Goal: Task Accomplishment & Management: Manage account settings

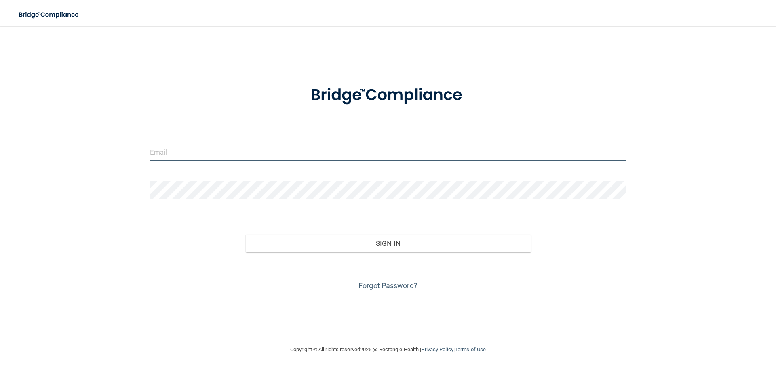
click at [192, 151] on input "email" at bounding box center [388, 152] width 476 height 18
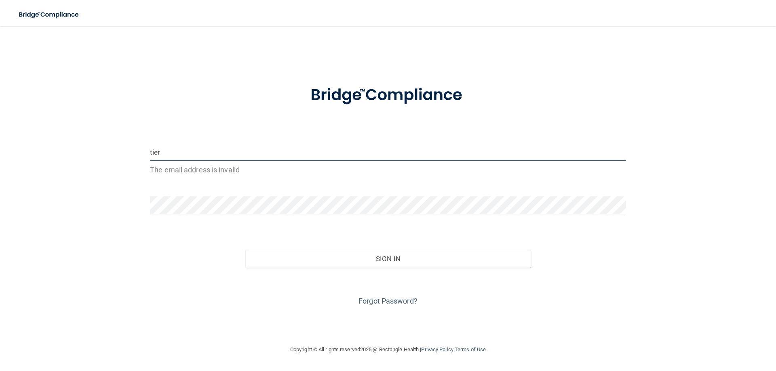
type input "[PERSON_NAME][EMAIL_ADDRESS][PERSON_NAME][DOMAIN_NAME]"
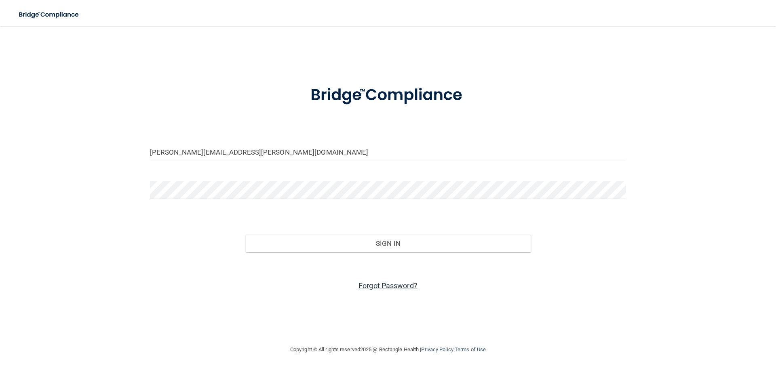
click at [388, 284] on link "Forgot Password?" at bounding box center [387, 286] width 59 height 8
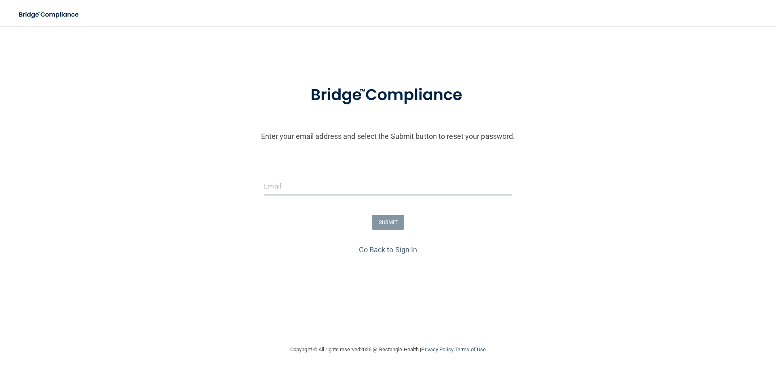
click at [318, 192] on input "email" at bounding box center [388, 186] width 248 height 18
type input "[PERSON_NAME][EMAIL_ADDRESS][PERSON_NAME][DOMAIN_NAME]"
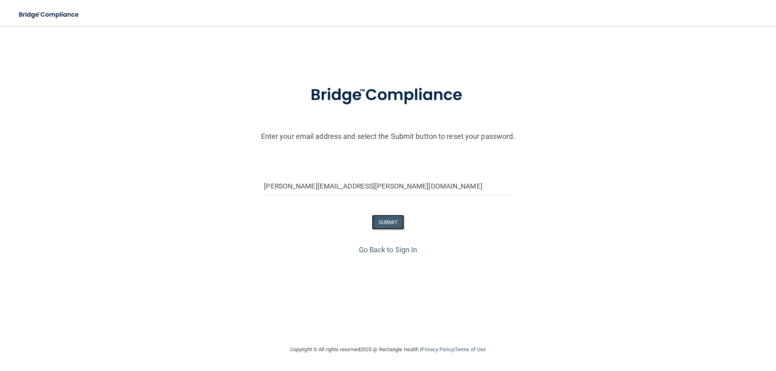
click at [384, 221] on button "SUBMIT" at bounding box center [388, 222] width 33 height 15
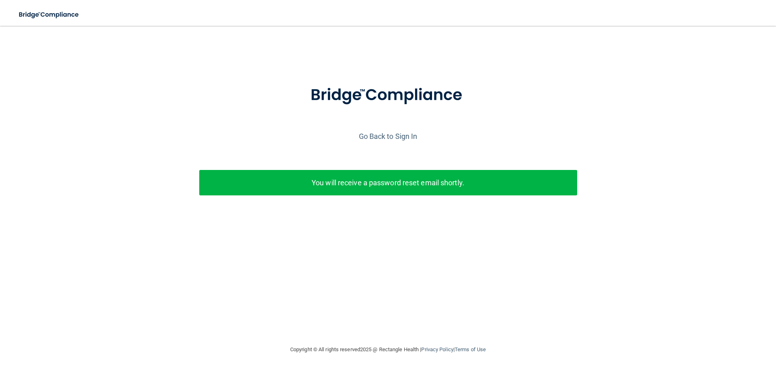
click at [445, 185] on p "You will receive a password reset email shortly." at bounding box center [388, 182] width 366 height 13
click at [380, 133] on link "Go Back to Sign In" at bounding box center [388, 136] width 59 height 8
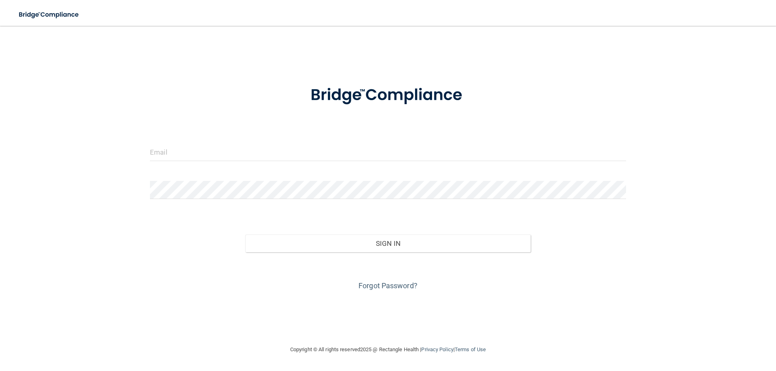
drag, startPoint x: 211, startPoint y: 139, endPoint x: 203, endPoint y: 150, distance: 13.2
click at [209, 143] on form "Invalid email/password. You don't have permission to access that page. Sign In …" at bounding box center [388, 183] width 476 height 218
click at [202, 150] on input "email" at bounding box center [388, 152] width 476 height 18
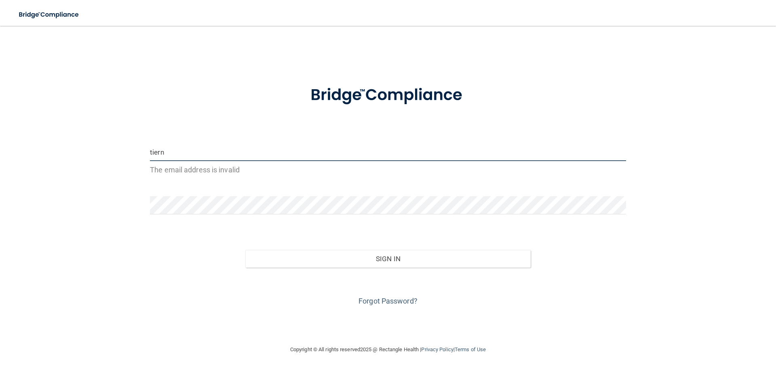
type input "[PERSON_NAME][EMAIL_ADDRESS][PERSON_NAME][DOMAIN_NAME]"
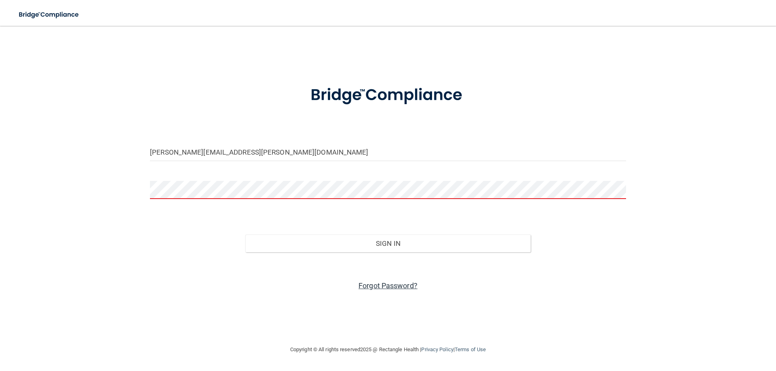
click at [364, 285] on link "Forgot Password?" at bounding box center [387, 286] width 59 height 8
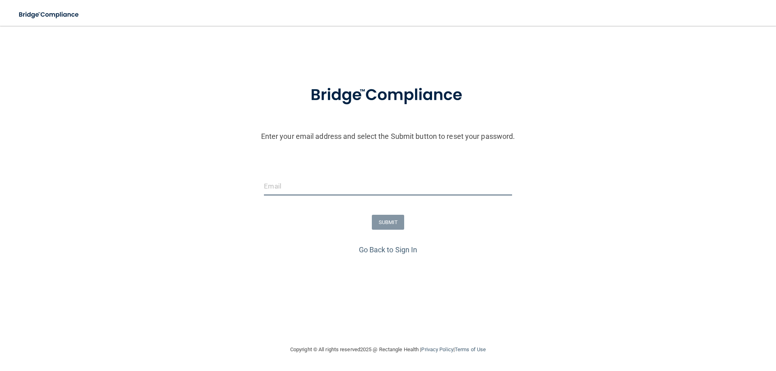
click at [300, 183] on input "email" at bounding box center [388, 186] width 248 height 18
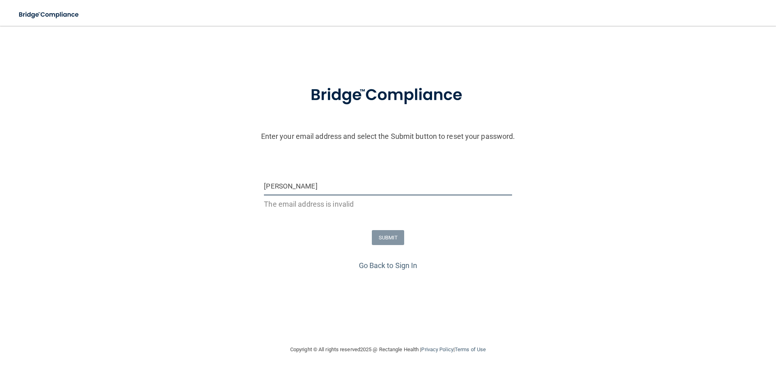
type input "[PERSON_NAME][EMAIL_ADDRESS][PERSON_NAME][DOMAIN_NAME]"
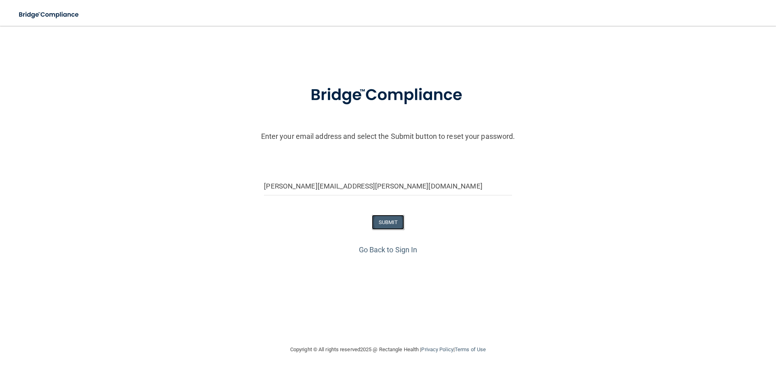
click at [390, 220] on button "SUBMIT" at bounding box center [388, 222] width 33 height 15
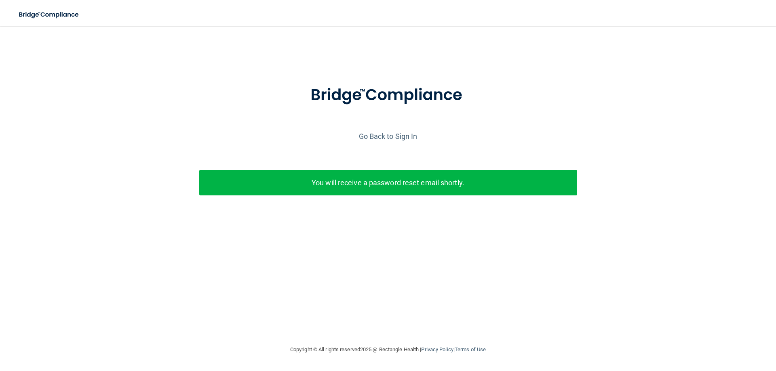
click at [412, 184] on p "You will receive a password reset email shortly." at bounding box center [388, 182] width 366 height 13
click at [381, 134] on link "Go Back to Sign In" at bounding box center [388, 136] width 59 height 8
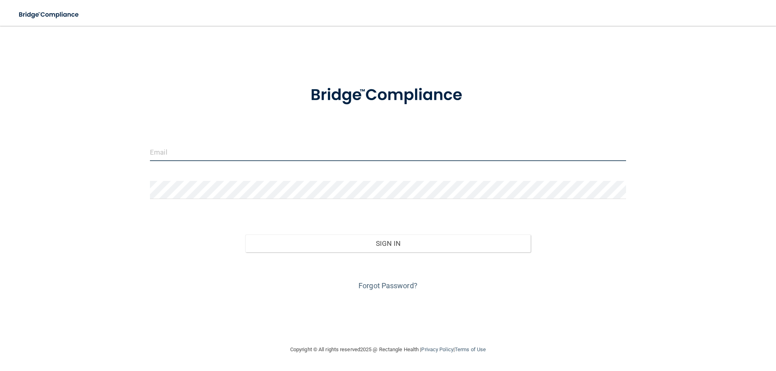
click at [194, 152] on input "email" at bounding box center [388, 152] width 476 height 18
type input "[PERSON_NAME][EMAIL_ADDRESS][PERSON_NAME][DOMAIN_NAME]"
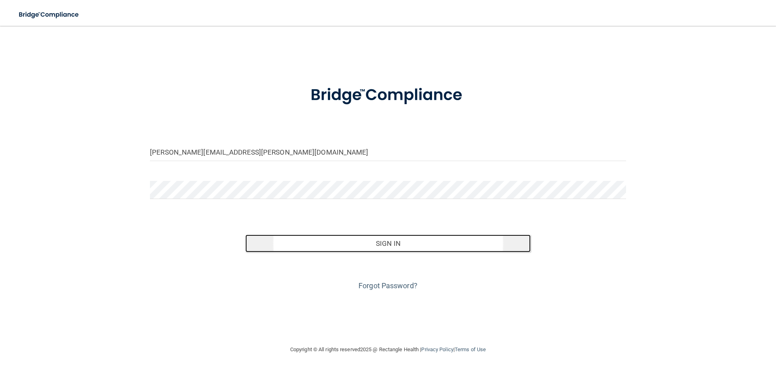
click at [398, 252] on button "Sign In" at bounding box center [388, 244] width 286 height 18
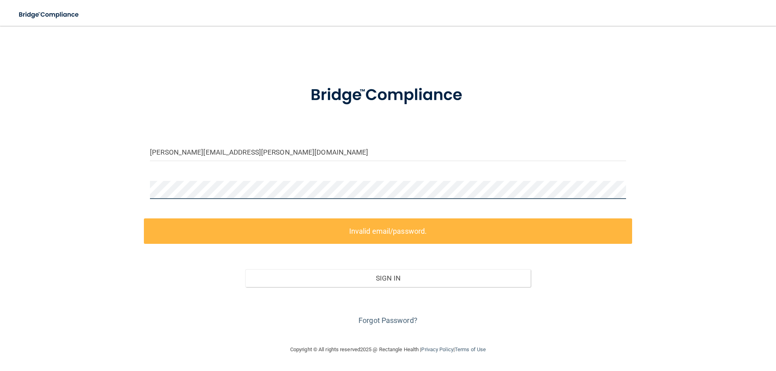
click at [31, 173] on div "[PERSON_NAME][EMAIL_ADDRESS][PERSON_NAME][DOMAIN_NAME] Invalid email/password. …" at bounding box center [388, 185] width 744 height 303
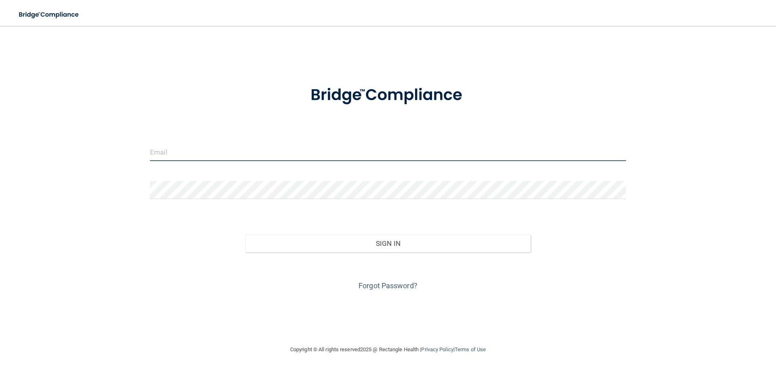
click at [238, 153] on input "email" at bounding box center [388, 152] width 476 height 18
type input "tierney.johnson@campsmile.com"
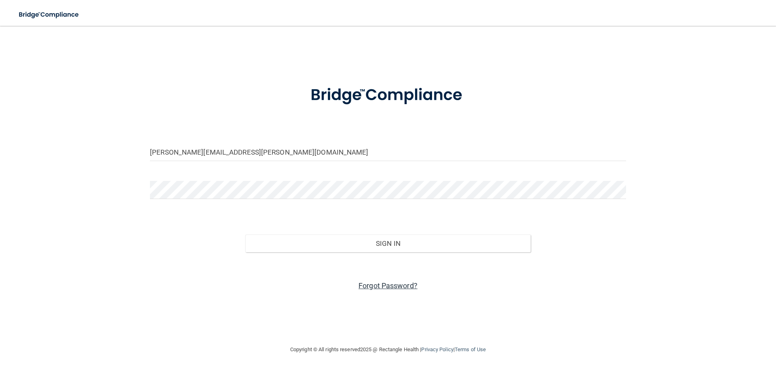
click at [394, 287] on link "Forgot Password?" at bounding box center [387, 286] width 59 height 8
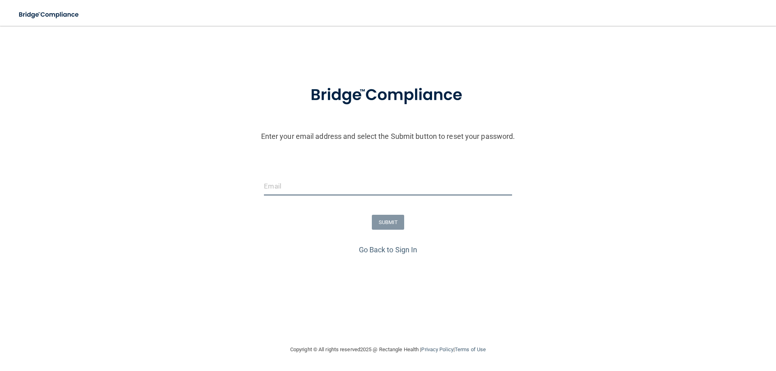
click at [358, 195] on input "email" at bounding box center [388, 186] width 248 height 18
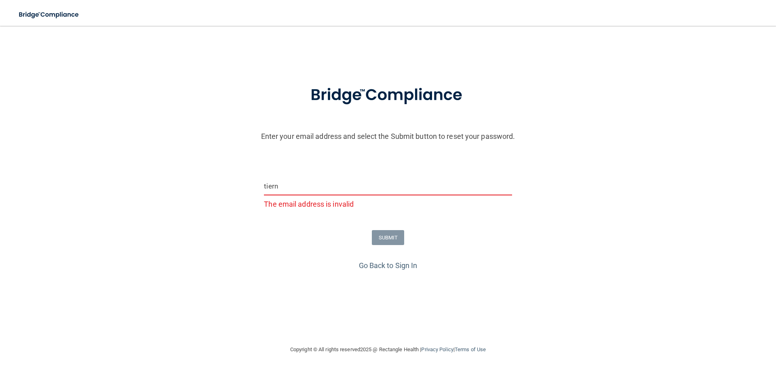
type input "tierney.johnson@campsmile.com"
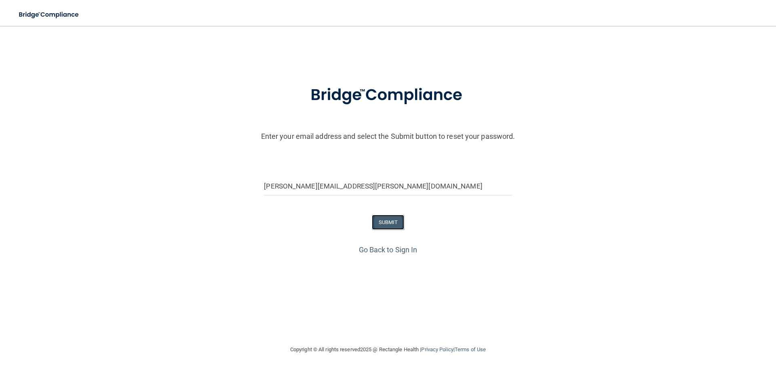
click at [392, 221] on button "SUBMIT" at bounding box center [388, 222] width 33 height 15
